Goal: Use online tool/utility: Utilize a website feature to perform a specific function

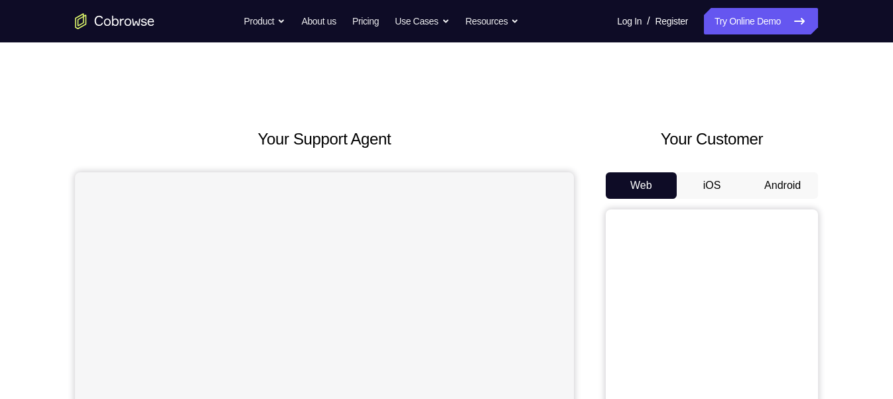
click at [777, 186] on button "Android" at bounding box center [782, 185] width 71 height 27
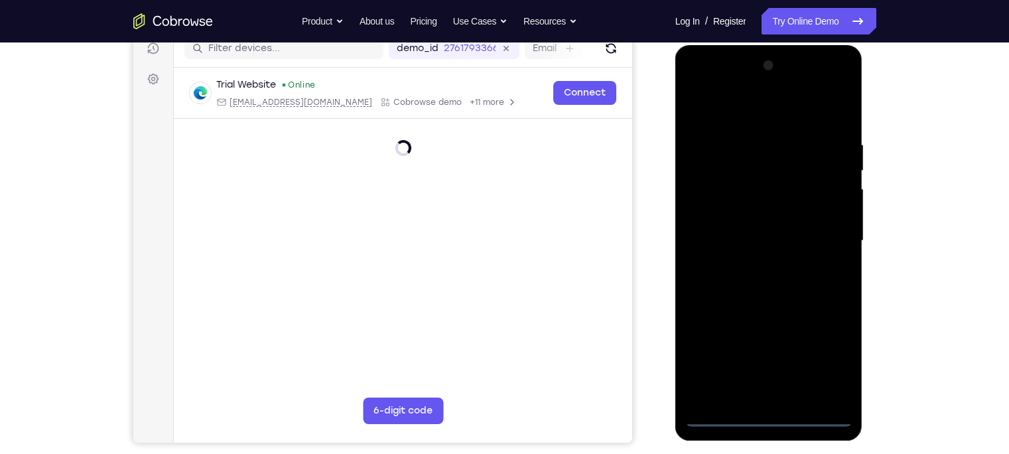
click at [773, 399] on div at bounding box center [768, 240] width 167 height 371
click at [771, 399] on div at bounding box center [768, 240] width 167 height 371
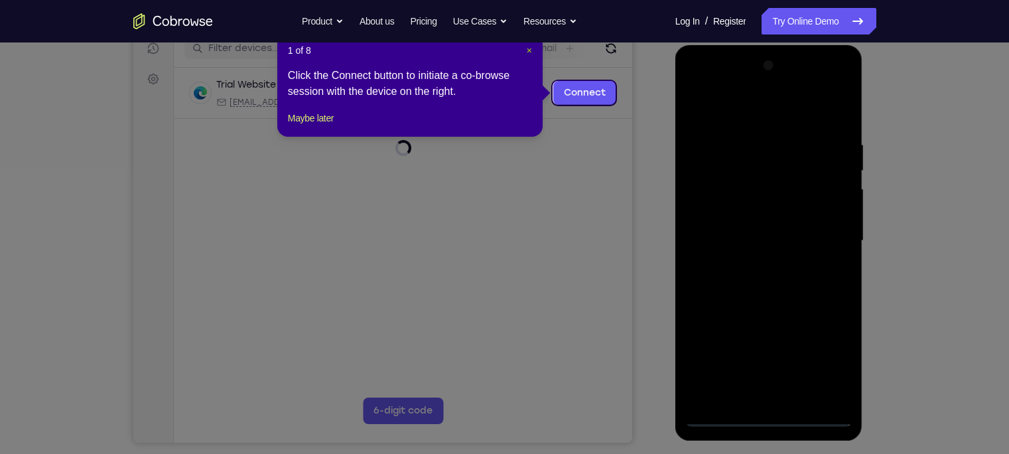
click at [527, 52] on span "×" at bounding box center [529, 50] width 5 height 11
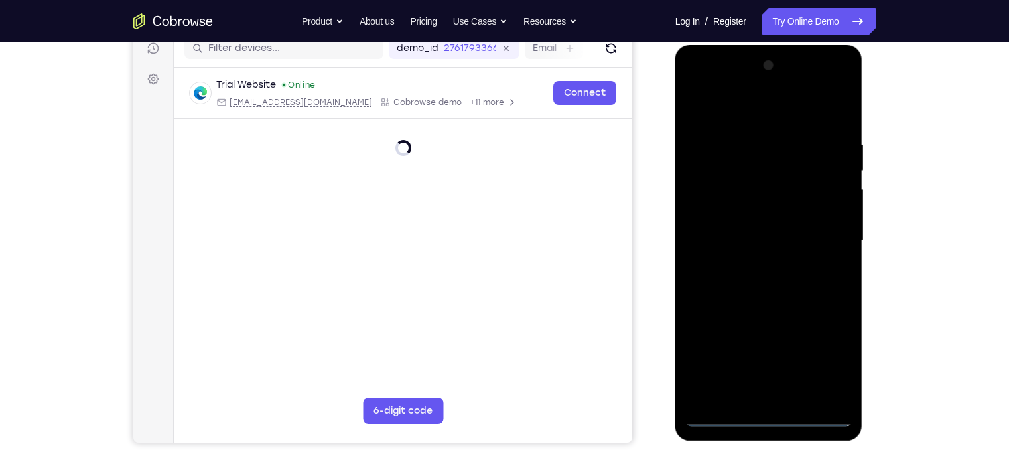
click at [821, 357] on div at bounding box center [768, 240] width 167 height 371
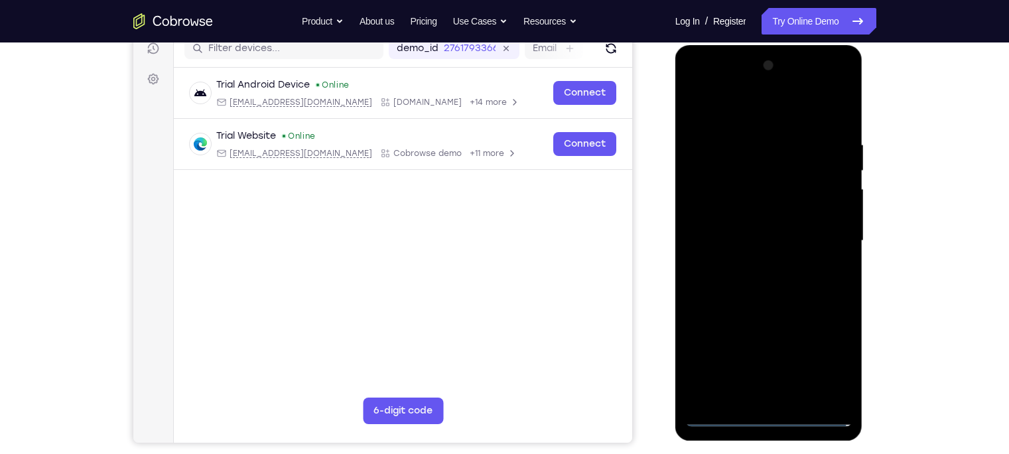
click at [755, 169] on div at bounding box center [768, 240] width 167 height 371
click at [826, 368] on div at bounding box center [768, 240] width 167 height 371
click at [739, 106] on div at bounding box center [768, 240] width 167 height 371
click at [821, 243] on div at bounding box center [768, 240] width 167 height 371
click at [753, 266] on div at bounding box center [768, 240] width 167 height 371
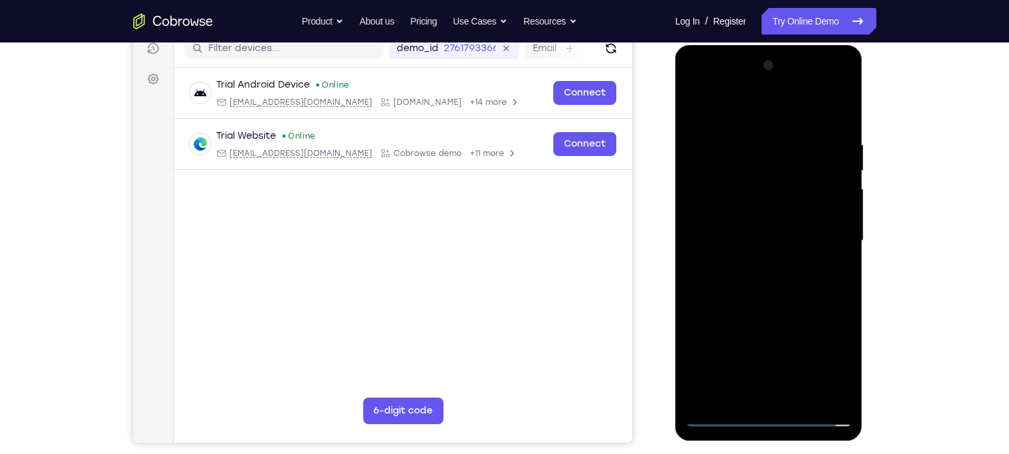
click at [767, 217] on div at bounding box center [768, 240] width 167 height 371
click at [779, 210] on div at bounding box center [768, 240] width 167 height 371
click at [777, 216] on div at bounding box center [768, 240] width 167 height 371
click at [771, 234] on div at bounding box center [768, 240] width 167 height 371
click at [760, 265] on div at bounding box center [768, 240] width 167 height 371
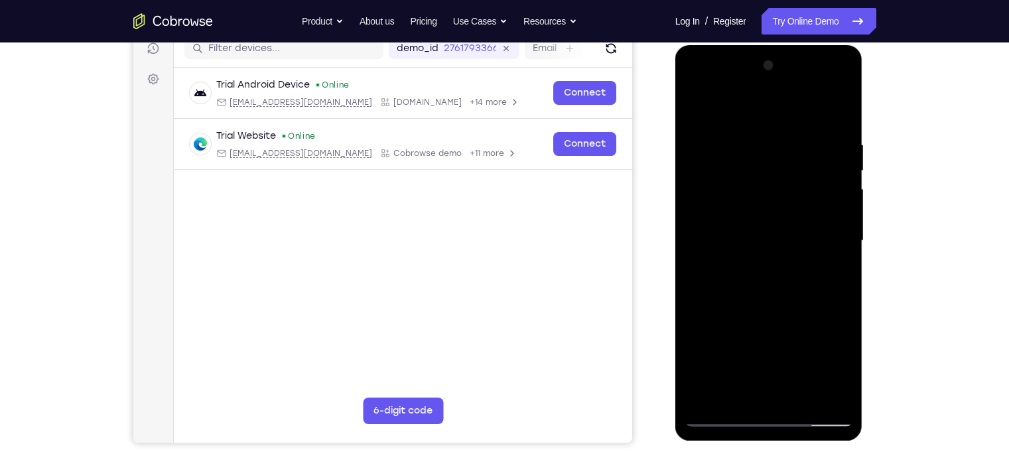
click at [759, 269] on div at bounding box center [768, 240] width 167 height 371
click at [763, 113] on div at bounding box center [768, 240] width 167 height 371
click at [820, 111] on div at bounding box center [768, 240] width 167 height 371
click at [751, 211] on div at bounding box center [768, 240] width 167 height 371
click at [758, 381] on div at bounding box center [768, 240] width 167 height 371
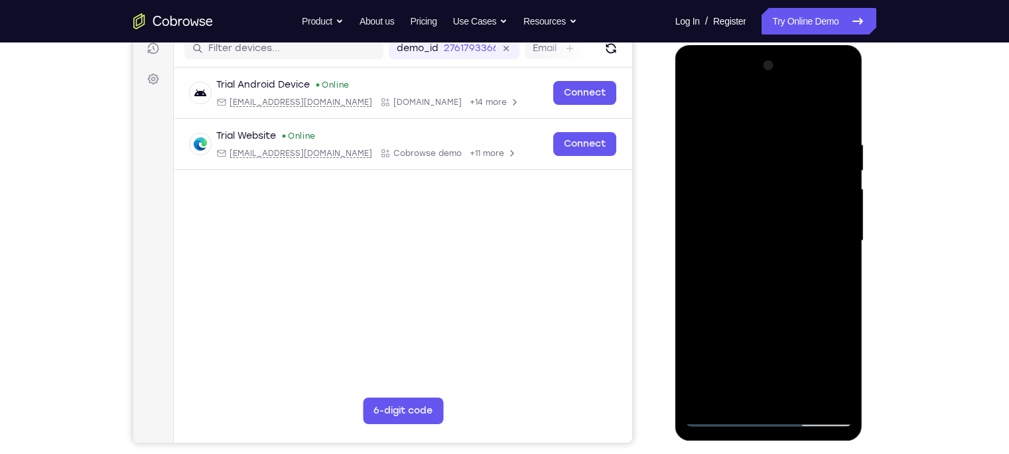
click at [763, 211] on div at bounding box center [768, 240] width 167 height 371
click at [834, 143] on div at bounding box center [768, 240] width 167 height 371
click at [835, 111] on div at bounding box center [768, 240] width 167 height 371
click at [745, 140] on div at bounding box center [768, 240] width 167 height 371
click at [841, 225] on div at bounding box center [768, 240] width 167 height 371
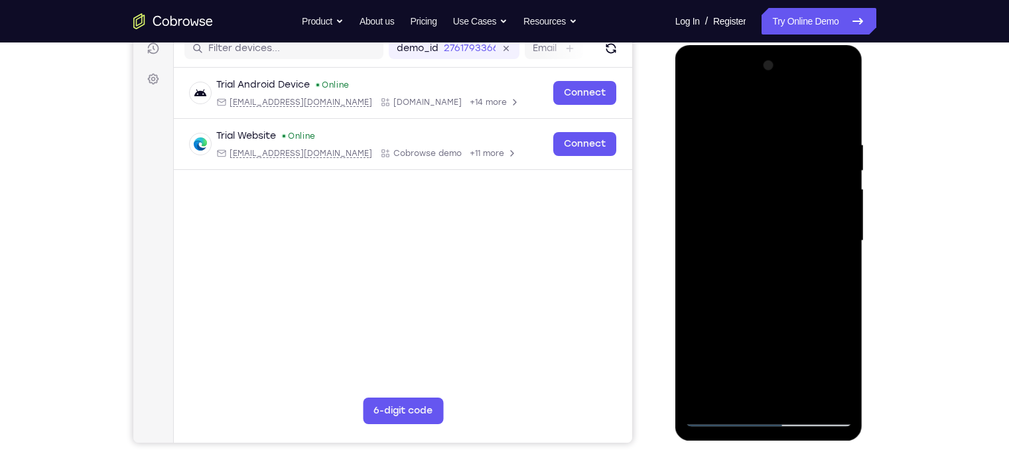
click at [838, 112] on div at bounding box center [768, 240] width 167 height 371
click at [794, 133] on div at bounding box center [768, 240] width 167 height 371
click at [836, 111] on div at bounding box center [768, 240] width 167 height 371
click at [832, 395] on div at bounding box center [768, 240] width 167 height 371
click at [710, 395] on div at bounding box center [768, 240] width 167 height 371
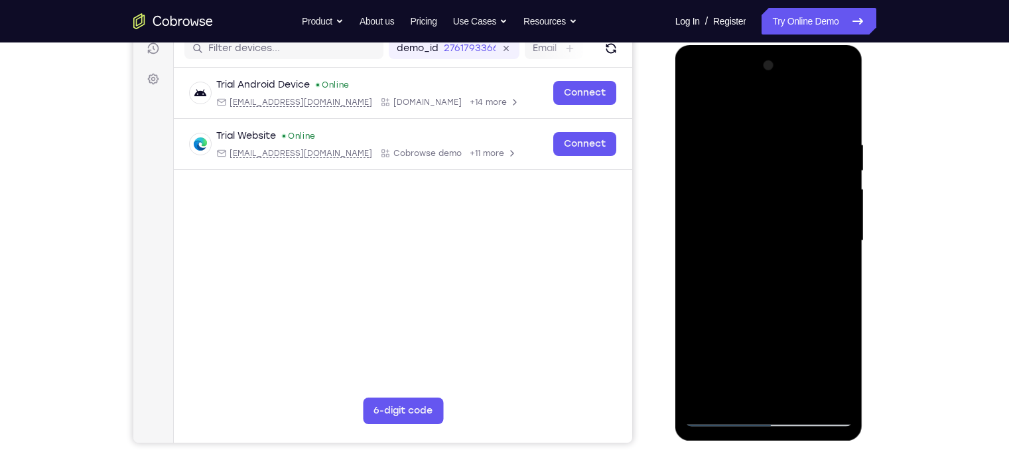
drag, startPoint x: 823, startPoint y: 136, endPoint x: 697, endPoint y: 153, distance: 127.2
click at [697, 153] on div at bounding box center [768, 240] width 167 height 371
click at [759, 123] on div at bounding box center [768, 240] width 167 height 371
click at [756, 141] on div at bounding box center [768, 240] width 167 height 371
click at [831, 224] on div at bounding box center [768, 240] width 167 height 371
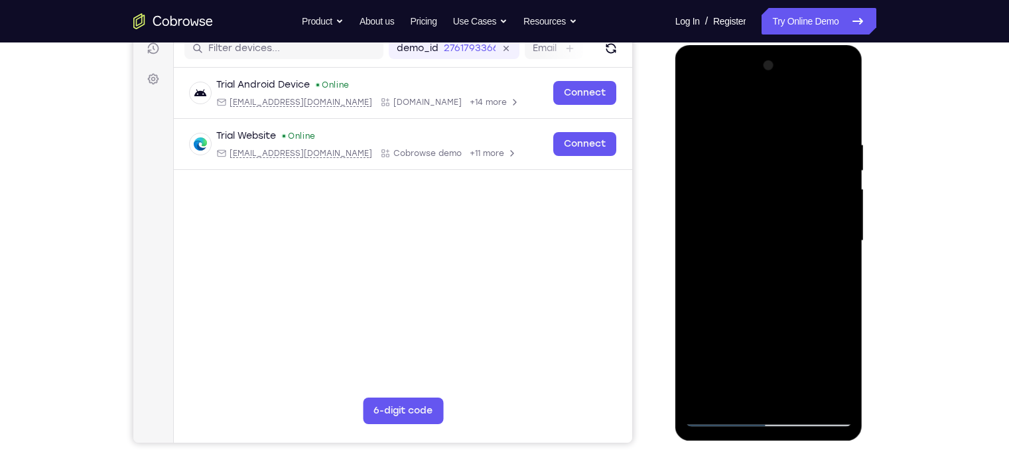
click at [826, 393] on div at bounding box center [768, 240] width 167 height 371
click at [836, 112] on div at bounding box center [768, 240] width 167 height 371
click at [796, 130] on div at bounding box center [768, 240] width 167 height 371
click at [822, 393] on div at bounding box center [768, 240] width 167 height 371
click at [835, 212] on div at bounding box center [768, 240] width 167 height 371
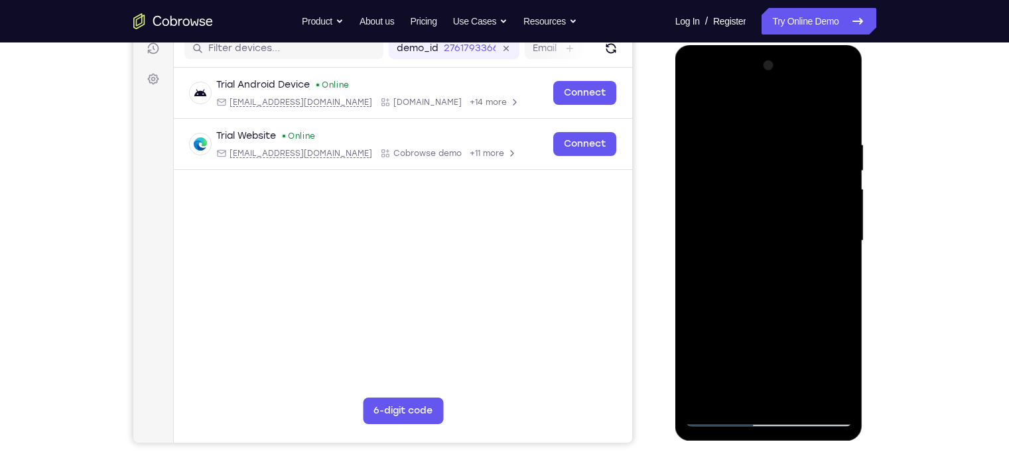
click at [835, 212] on div at bounding box center [768, 240] width 167 height 371
click at [836, 113] on div at bounding box center [768, 240] width 167 height 371
drag, startPoint x: 818, startPoint y: 139, endPoint x: 706, endPoint y: 145, distance: 112.2
click at [706, 145] on div at bounding box center [768, 240] width 167 height 371
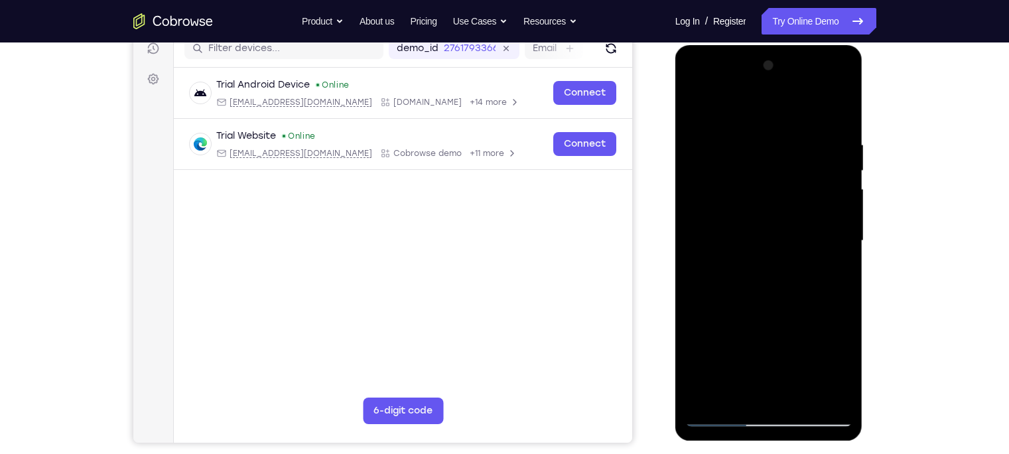
click at [838, 146] on div at bounding box center [768, 240] width 167 height 371
click at [835, 112] on div at bounding box center [768, 240] width 167 height 371
drag, startPoint x: 824, startPoint y: 137, endPoint x: 645, endPoint y: 139, distance: 179.7
click at [675, 139] on html "Online web based iOS Simulators and Android Emulators. Run iPhone, iPad, Mobile…" at bounding box center [769, 244] width 189 height 398
click at [726, 136] on div at bounding box center [768, 240] width 167 height 371
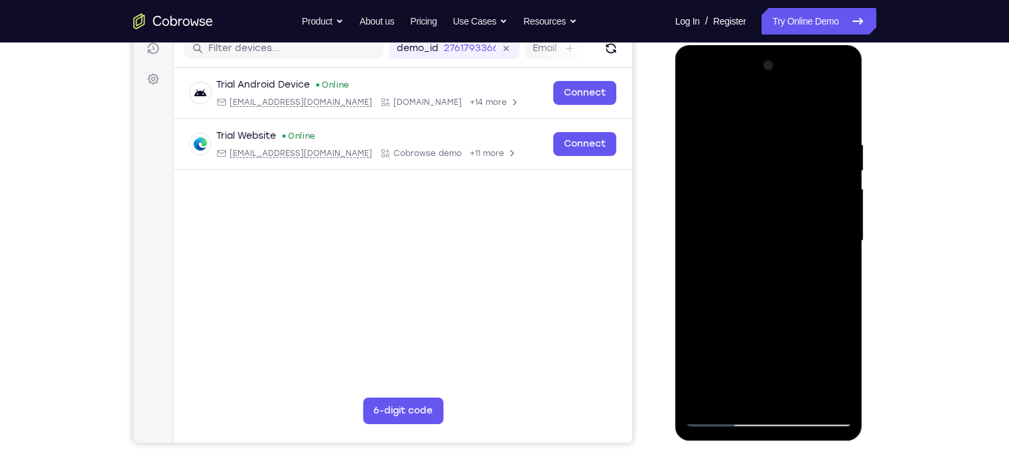
click at [835, 112] on div at bounding box center [768, 240] width 167 height 371
click at [773, 140] on div at bounding box center [768, 240] width 167 height 371
click at [832, 176] on div at bounding box center [768, 240] width 167 height 371
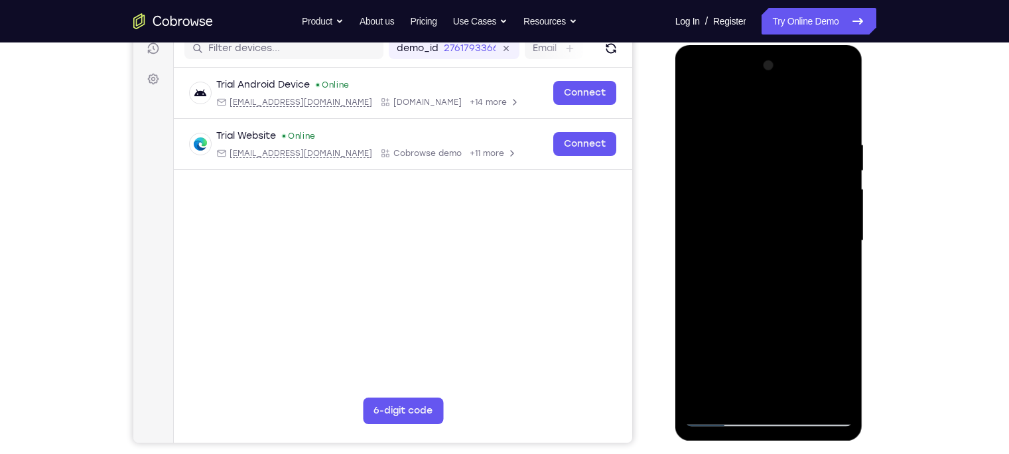
click at [834, 112] on div at bounding box center [768, 240] width 167 height 371
click at [733, 107] on div at bounding box center [768, 240] width 167 height 371
click at [820, 286] on div at bounding box center [768, 240] width 167 height 371
click at [697, 107] on div at bounding box center [768, 240] width 167 height 371
drag, startPoint x: 756, startPoint y: 337, endPoint x: 756, endPoint y: 153, distance: 183.7
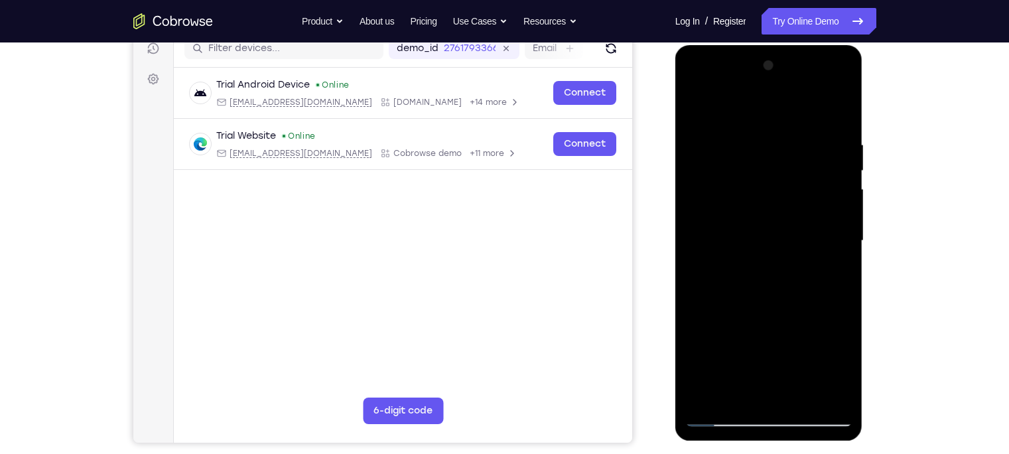
click at [756, 153] on div at bounding box center [768, 240] width 167 height 371
click at [704, 397] on div at bounding box center [768, 240] width 167 height 371
drag, startPoint x: 830, startPoint y: 145, endPoint x: 653, endPoint y: 159, distance: 178.3
click at [675, 159] on html "Online web based iOS Simulators and Android Emulators. Run iPhone, iPad, Mobile…" at bounding box center [769, 244] width 189 height 398
drag, startPoint x: 806, startPoint y: 147, endPoint x: 623, endPoint y: 151, distance: 183.1
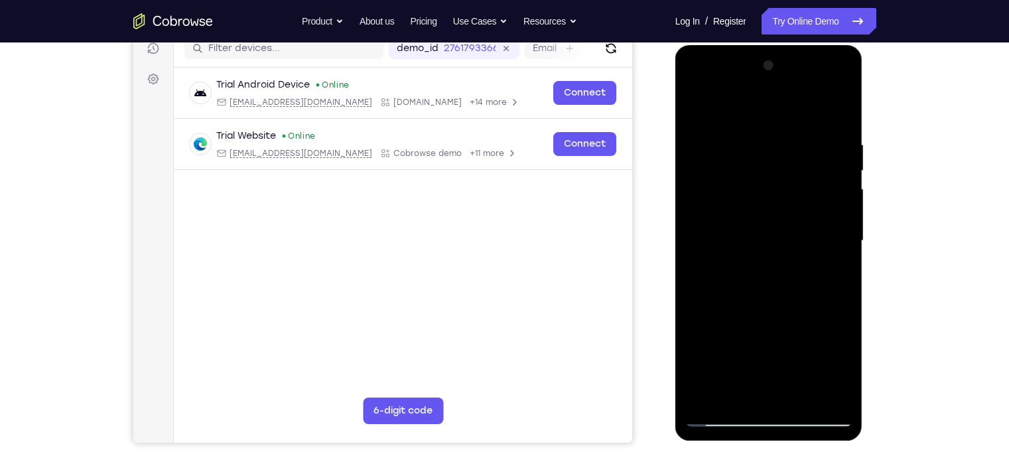
click at [675, 151] on html "Online web based iOS Simulators and Android Emulators. Run iPhone, iPad, Mobile…" at bounding box center [769, 244] width 189 height 398
click at [787, 141] on div at bounding box center [768, 240] width 167 height 371
click at [836, 251] on div at bounding box center [768, 240] width 167 height 371
click at [721, 399] on div at bounding box center [768, 240] width 167 height 371
click at [799, 393] on div at bounding box center [768, 240] width 167 height 371
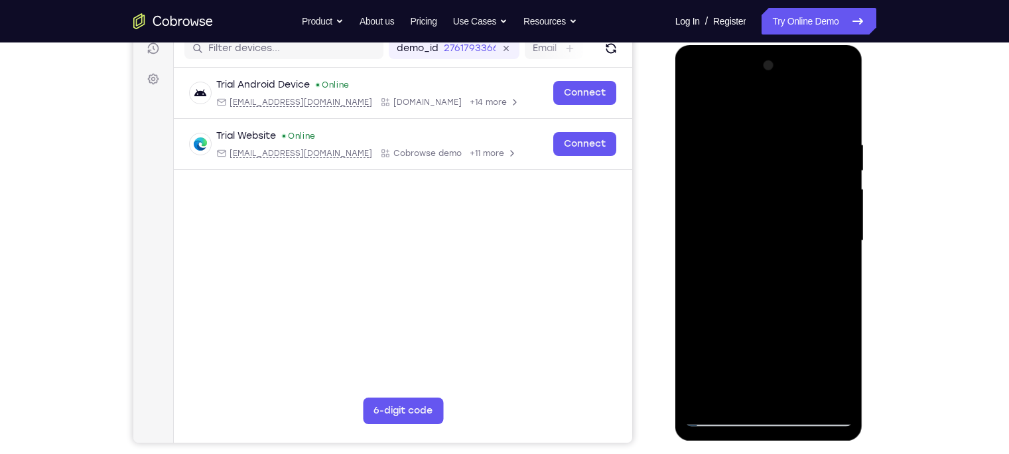
click at [789, 313] on div at bounding box center [768, 240] width 167 height 371
drag, startPoint x: 804, startPoint y: 176, endPoint x: 676, endPoint y: 197, distance: 130.4
click at [676, 197] on div at bounding box center [769, 242] width 188 height 395
drag, startPoint x: 738, startPoint y: 166, endPoint x: 882, endPoint y: 172, distance: 144.0
click at [864, 172] on html "Online web based iOS Simulators and Android Emulators. Run iPhone, iPad, Mobile…" at bounding box center [769, 244] width 189 height 398
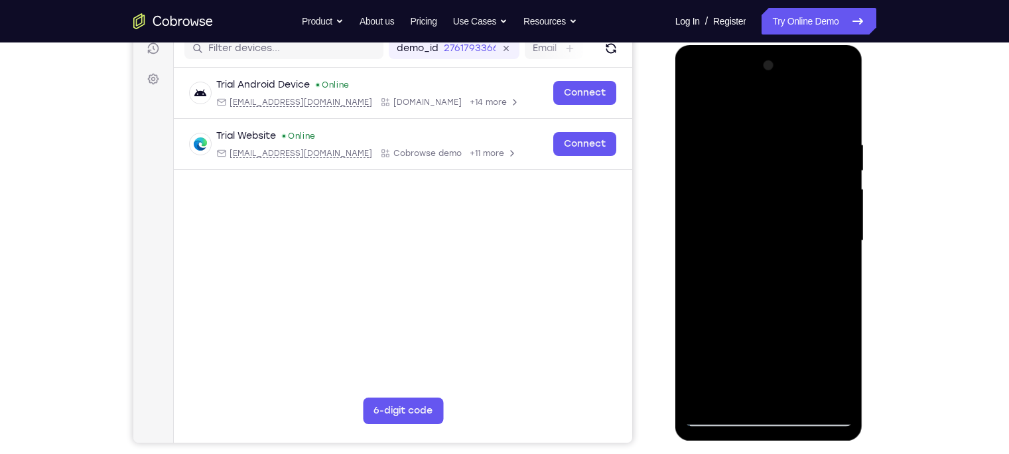
drag, startPoint x: 798, startPoint y: 161, endPoint x: 1171, endPoint y: 221, distance: 377.5
click at [675, 174] on html "Online web based iOS Simulators and Android Emulators. Run iPhone, iPad, Mobile…" at bounding box center [769, 244] width 189 height 398
drag, startPoint x: 830, startPoint y: 160, endPoint x: 720, endPoint y: 169, distance: 110.5
click at [720, 169] on div at bounding box center [768, 240] width 167 height 371
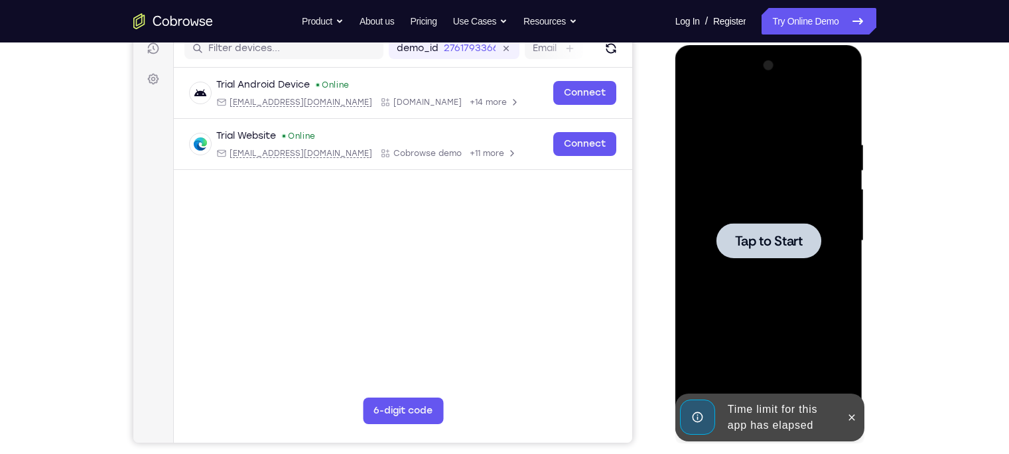
drag, startPoint x: 816, startPoint y: 162, endPoint x: 733, endPoint y: 173, distance: 83.6
click at [733, 45] on div "Tap to Start" at bounding box center [769, 45] width 188 height 0
